Goal: Find specific page/section

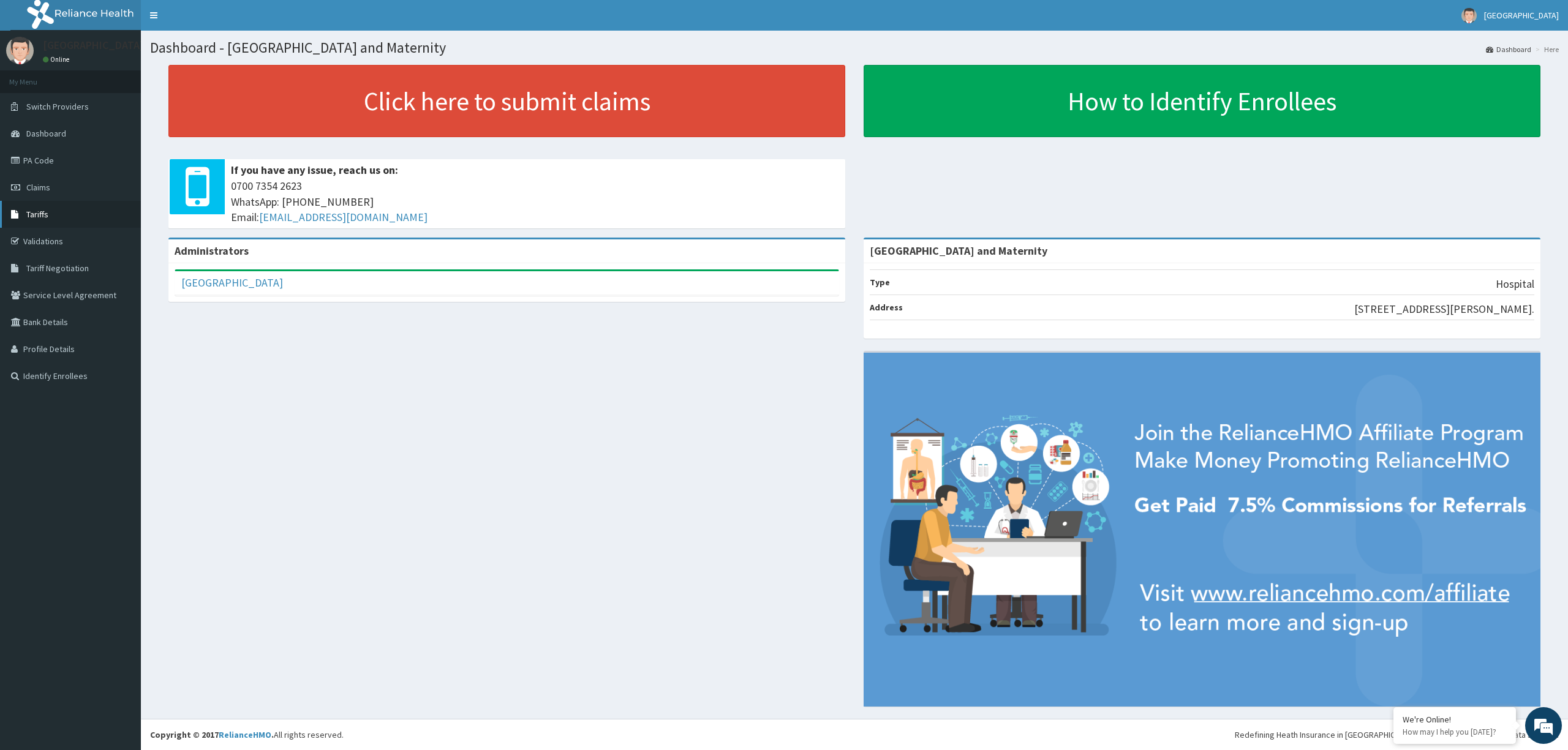
click at [49, 212] on link "Tariffs" at bounding box center [71, 214] width 141 height 27
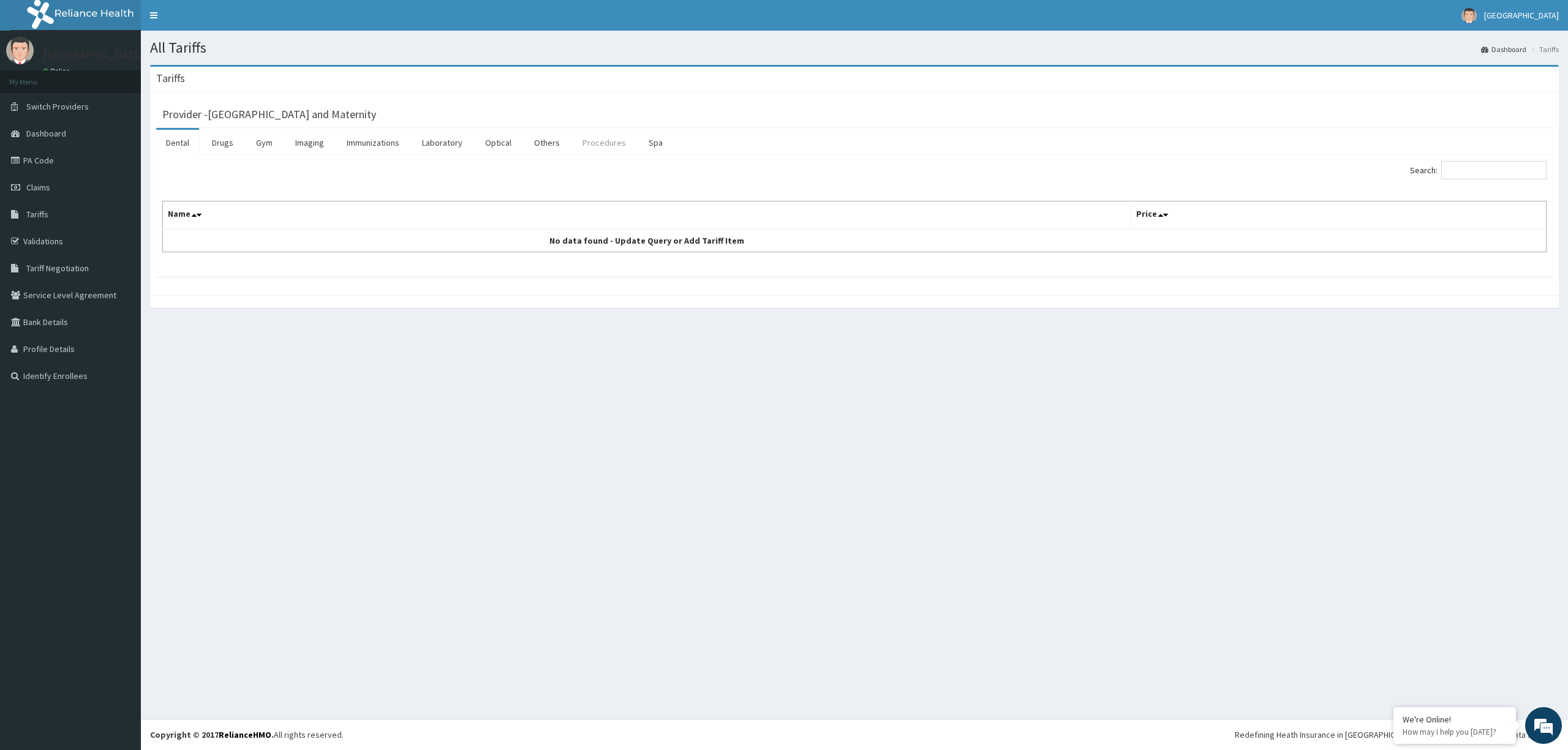
click at [612, 142] on link "Procedures" at bounding box center [604, 142] width 63 height 26
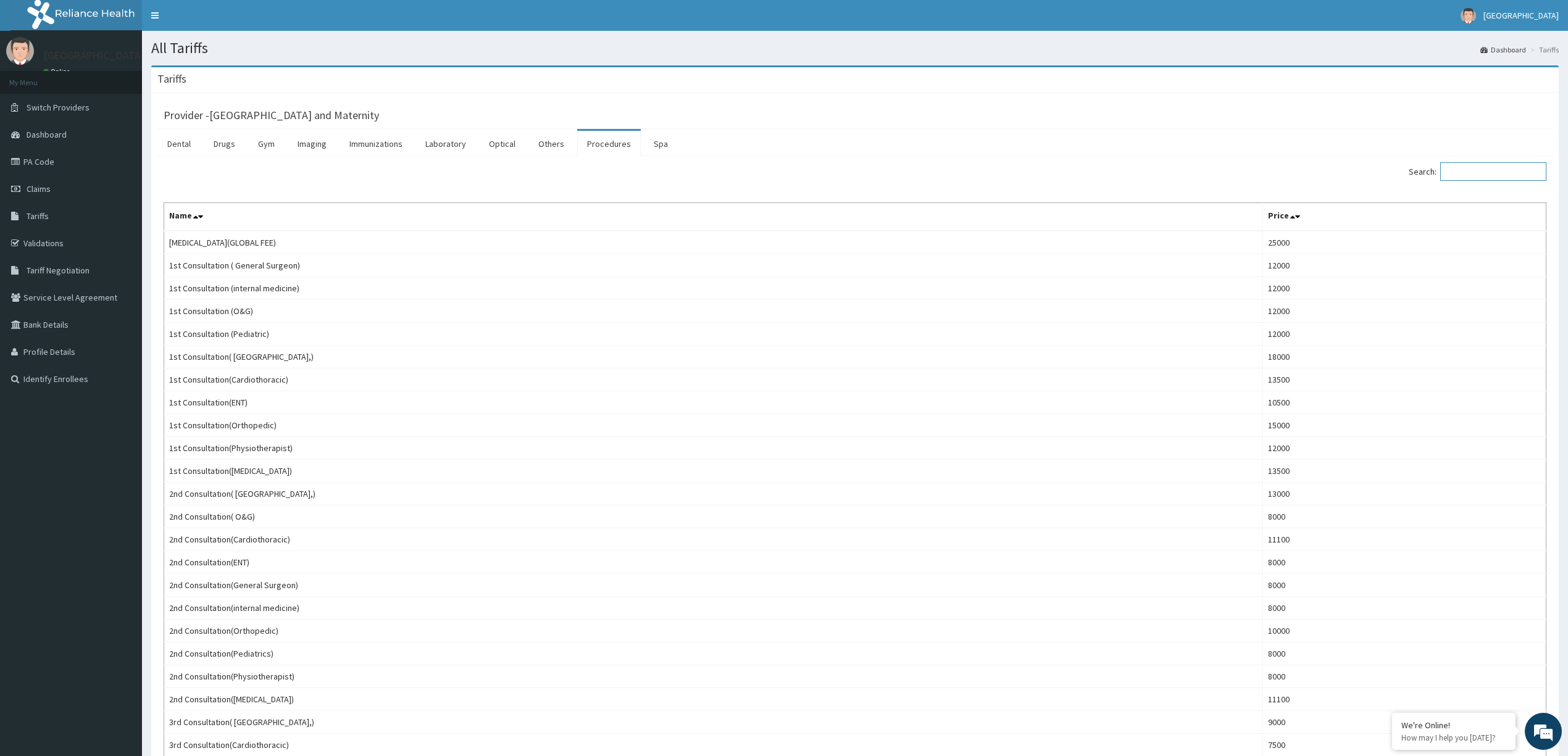
click at [1509, 167] on input "Search:" at bounding box center [1493, 171] width 106 height 19
click at [1472, 169] on input "Search:" at bounding box center [1493, 171] width 106 height 19
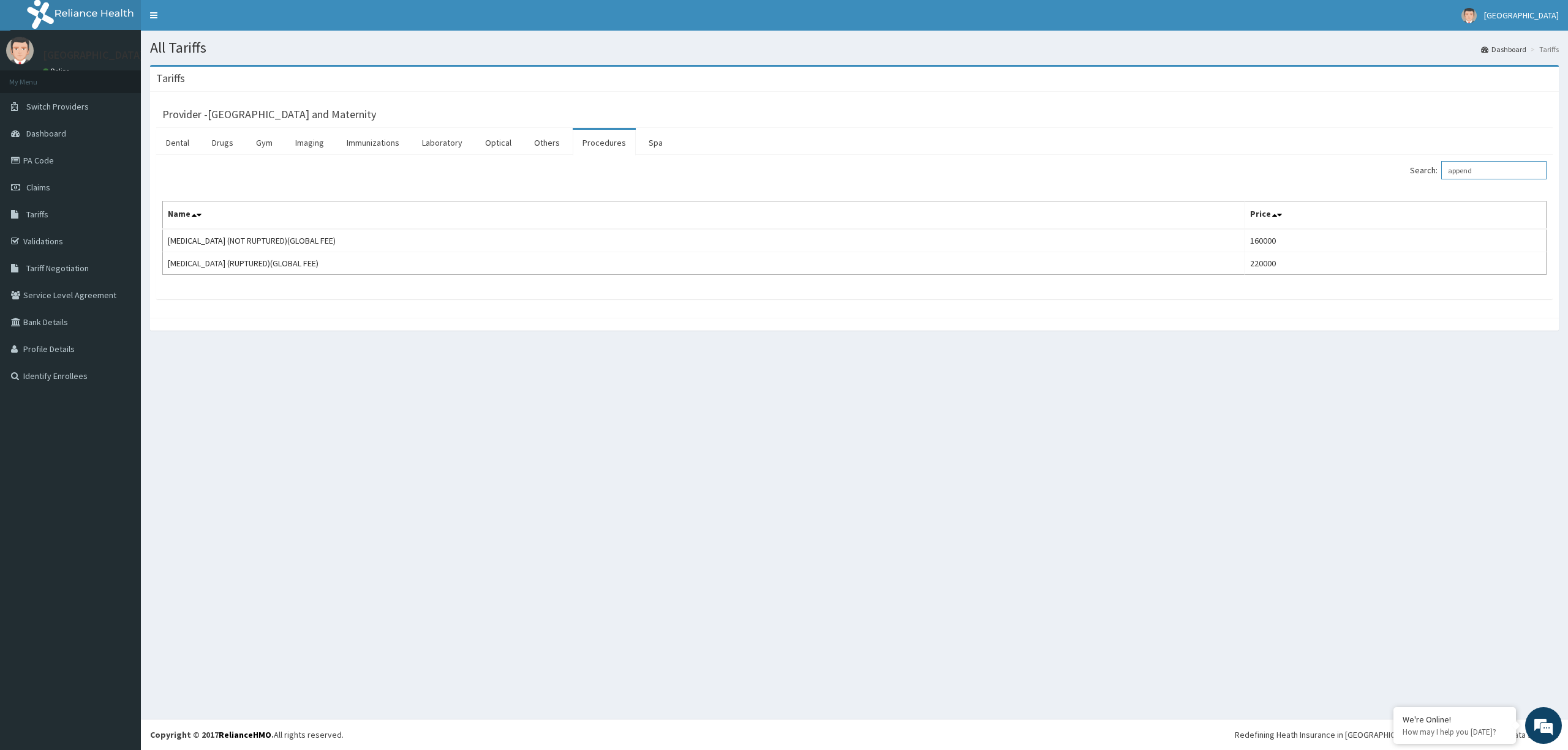
type input "append"
